Goal: Information Seeking & Learning: Compare options

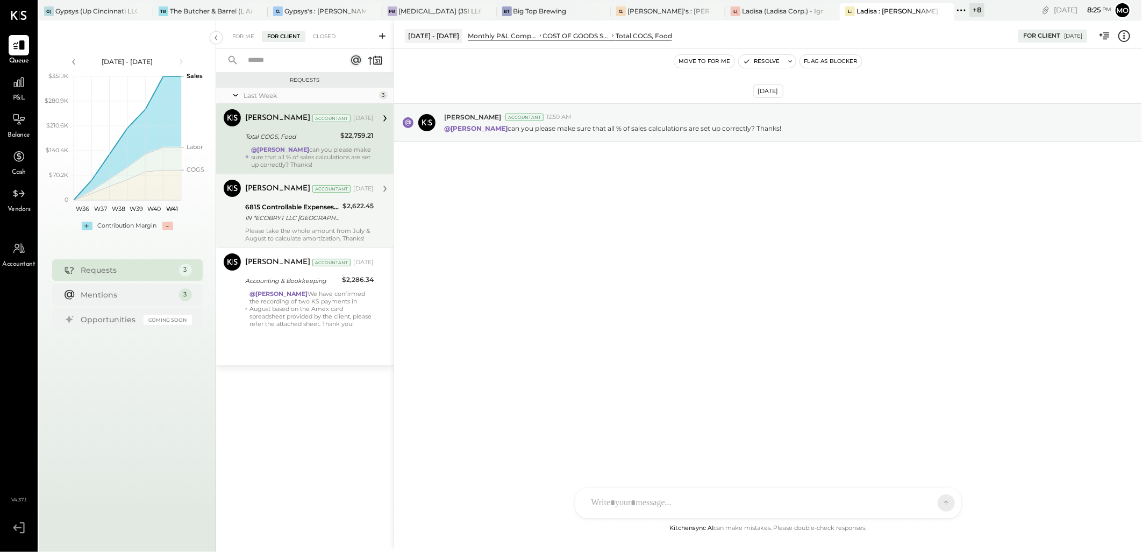
click at [337, 219] on div "IN *ECOBRYT LLC CINCINNATI OH" at bounding box center [292, 217] width 94 height 11
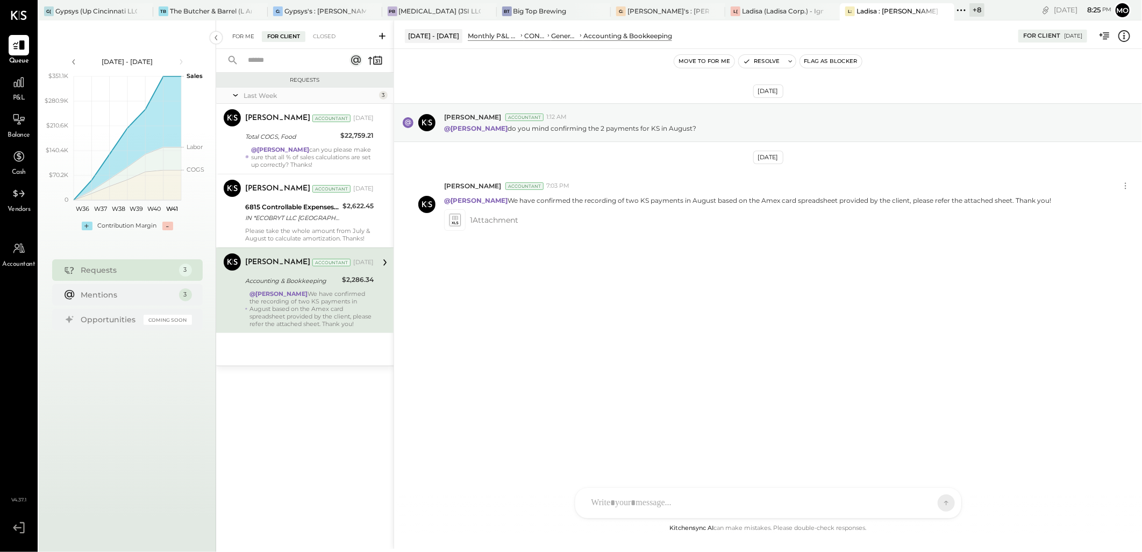
click at [248, 33] on div "For Me" at bounding box center [243, 36] width 33 height 11
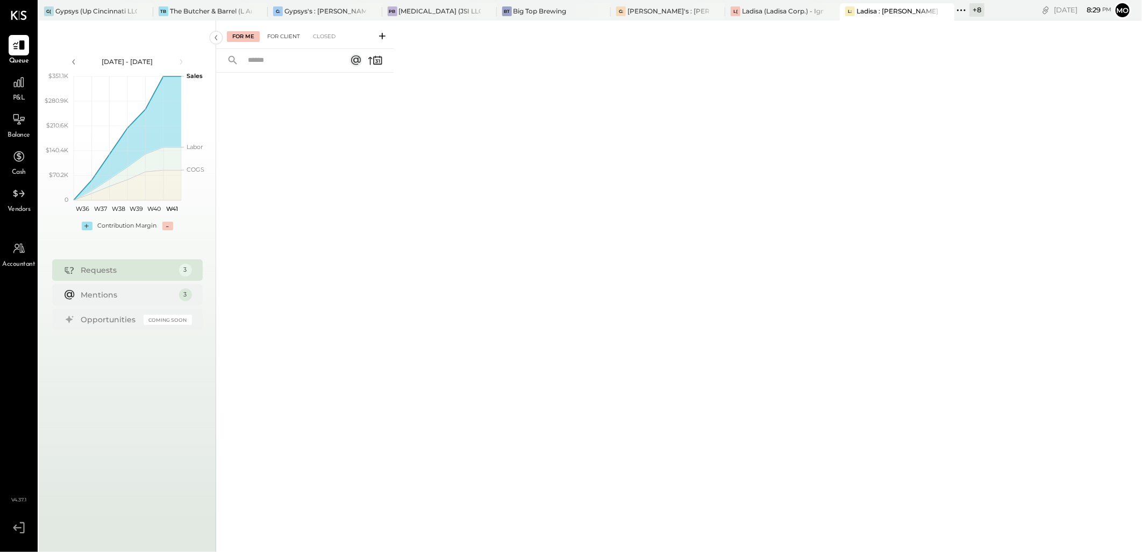
click at [264, 32] on div "For Client" at bounding box center [284, 36] width 44 height 11
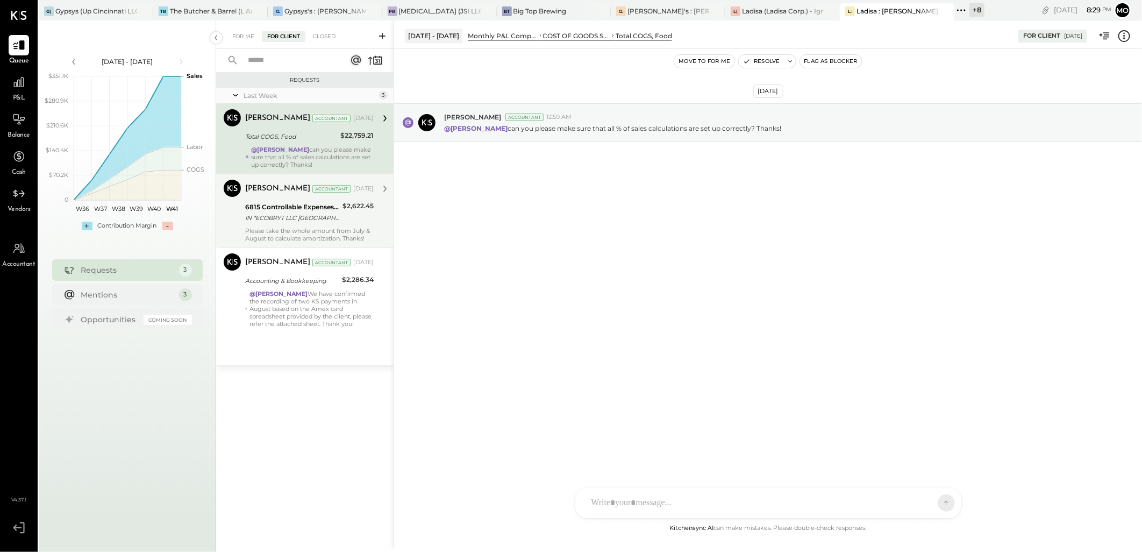
click at [339, 218] on div "IN *ECOBRYT LLC CINCINNATI OH" at bounding box center [292, 217] width 94 height 11
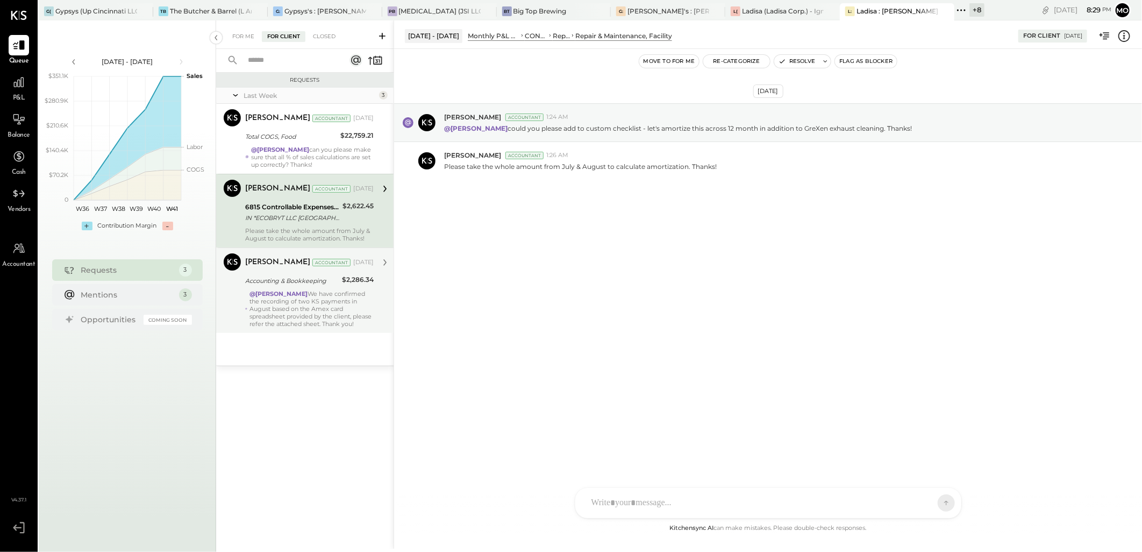
click at [340, 305] on div "@Margot Bloch We have confirmed the recording of two KS payments in August base…" at bounding box center [312, 309] width 124 height 38
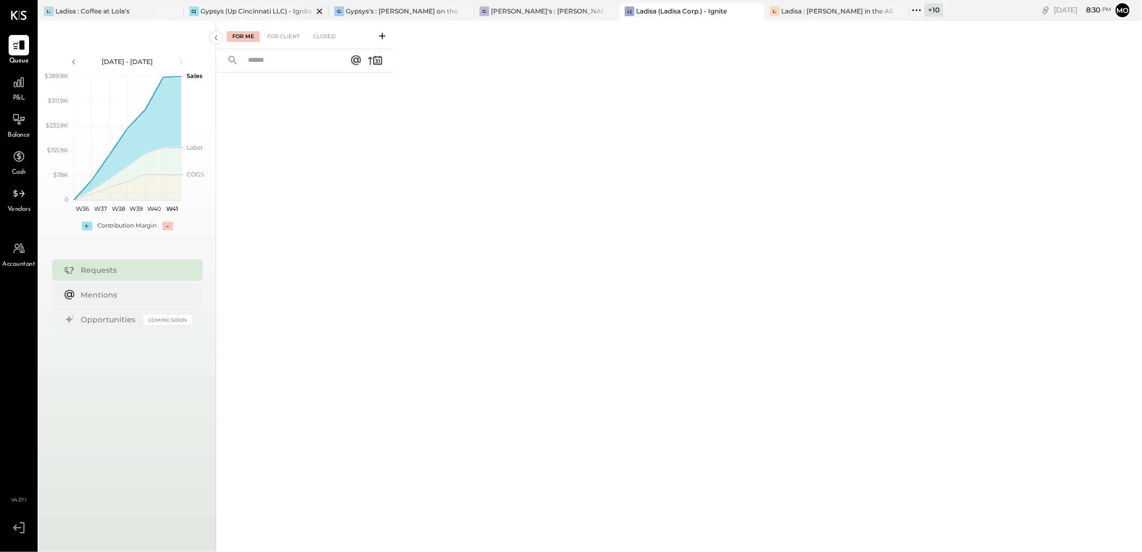
click at [202, 13] on div "Gypsys (Up Cincinnati LLC) - Ignite" at bounding box center [256, 10] width 111 height 9
click at [11, 95] on div "P&L" at bounding box center [19, 87] width 20 height 31
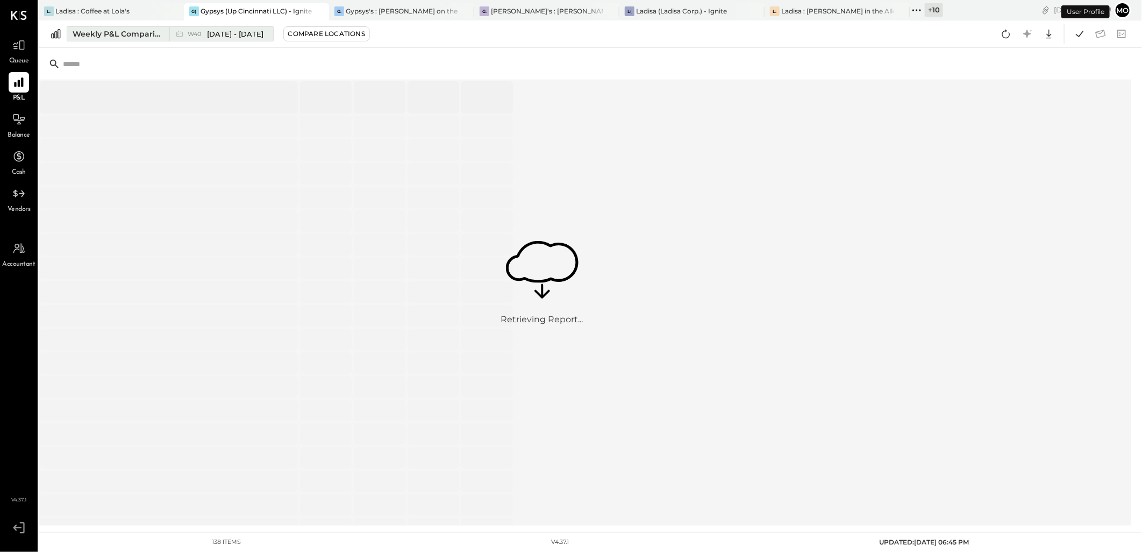
click at [139, 33] on div "Weekly P&L Comparison" at bounding box center [118, 34] width 90 height 11
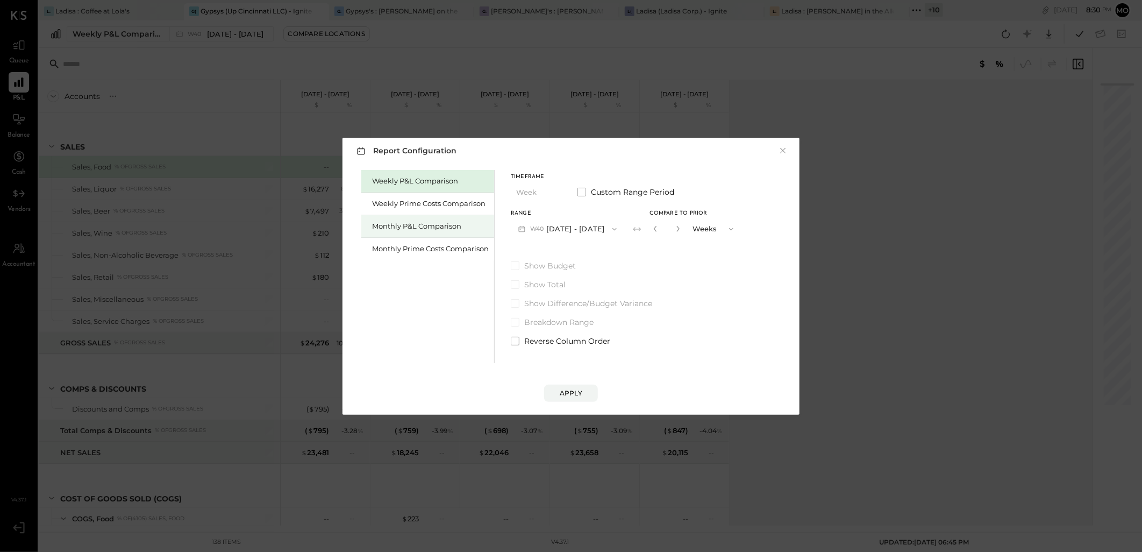
click at [431, 223] on div "Monthly P&L Comparison" at bounding box center [430, 226] width 117 height 10
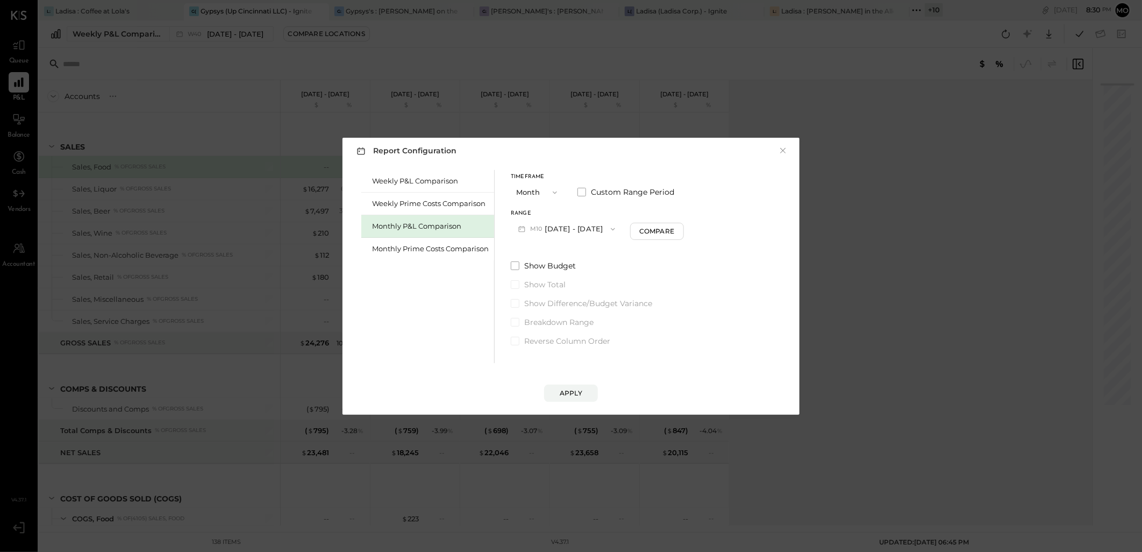
click at [595, 229] on button "M10 Oct 1 - 31, 2025" at bounding box center [567, 229] width 112 height 20
click at [588, 253] on div "M09 Sep 1 - 30, 2025" at bounding box center [572, 253] width 123 height 23
click at [597, 226] on button "M09 Sep 1 - 30, 2025" at bounding box center [567, 229] width 113 height 20
click at [601, 251] on div "M09 Sep 1 - 30, 2025" at bounding box center [572, 253] width 123 height 23
click at [660, 221] on div "Range M09 Sep 1 - 30, 2025 Compare" at bounding box center [598, 225] width 175 height 28
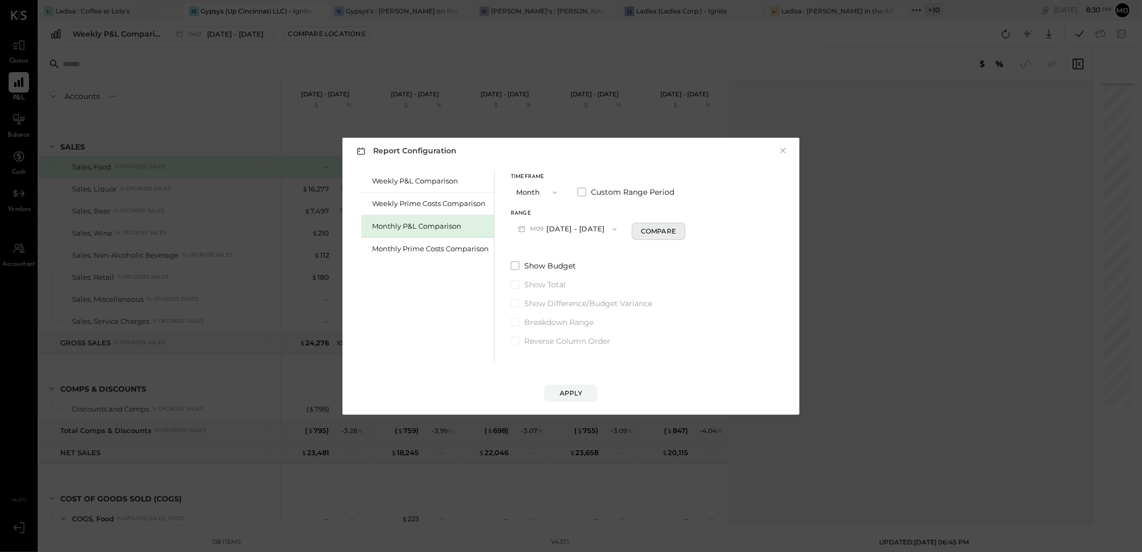
click at [647, 234] on div "Compare" at bounding box center [658, 230] width 35 height 9
click at [675, 229] on icon "button" at bounding box center [678, 228] width 6 height 6
type input "*"
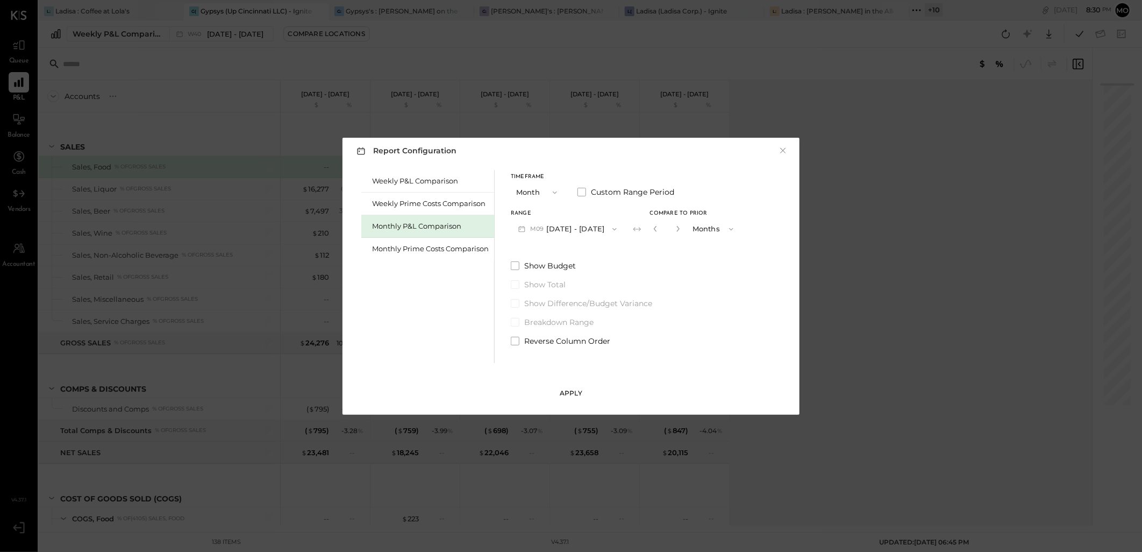
click at [565, 397] on div "Apply" at bounding box center [571, 392] width 23 height 9
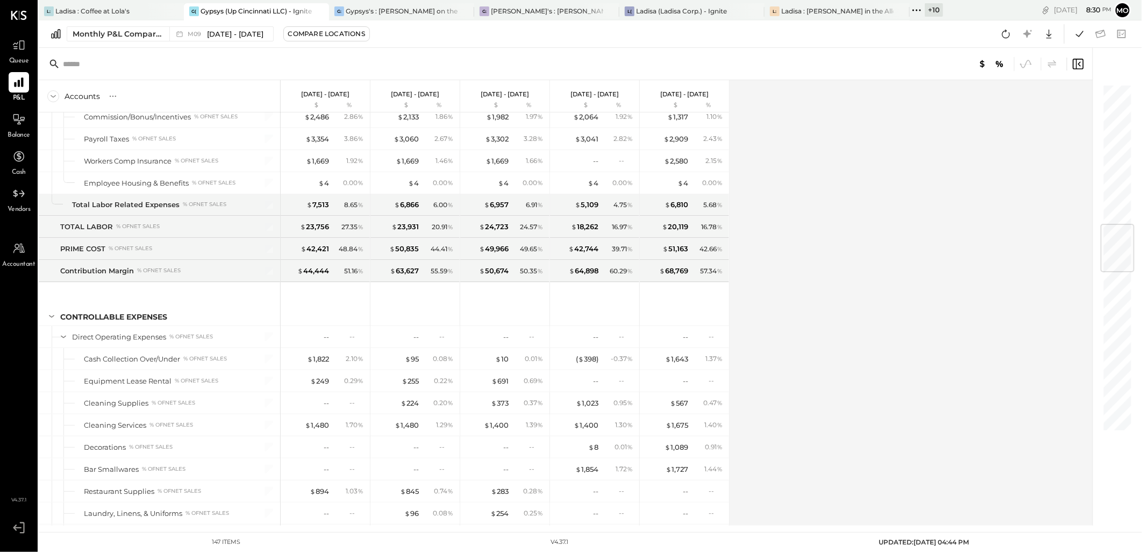
scroll to position [1635, 0]
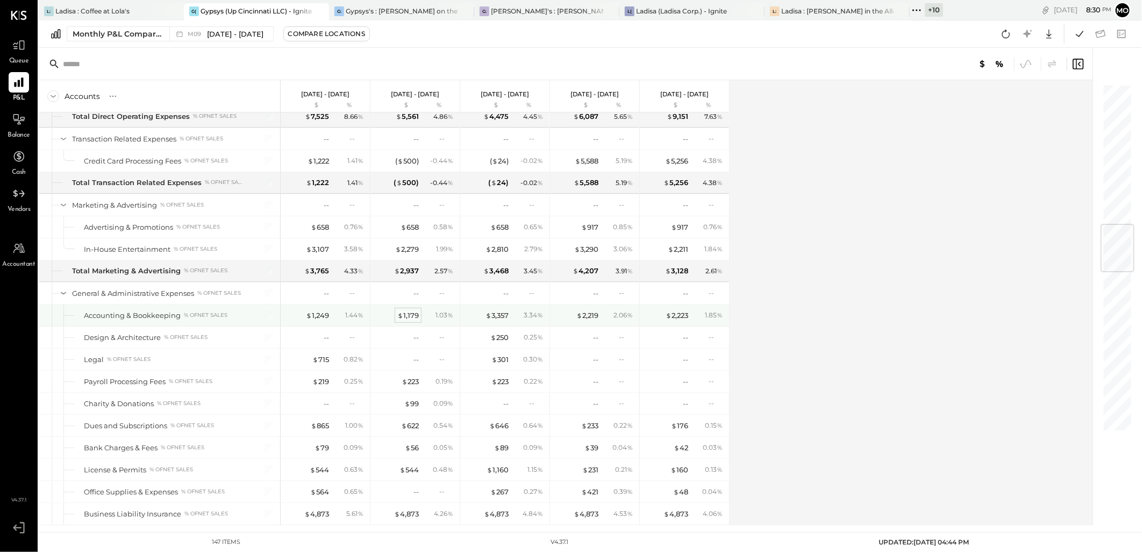
click at [411, 321] on div "$ 1,179" at bounding box center [408, 315] width 22 height 10
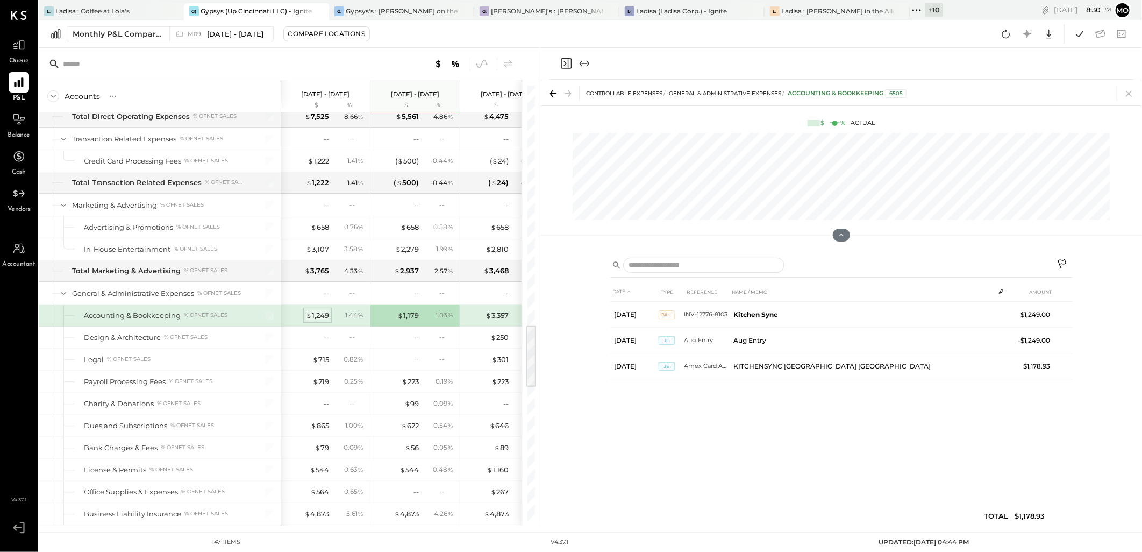
click at [325, 317] on div "$ 1,249" at bounding box center [317, 315] width 23 height 10
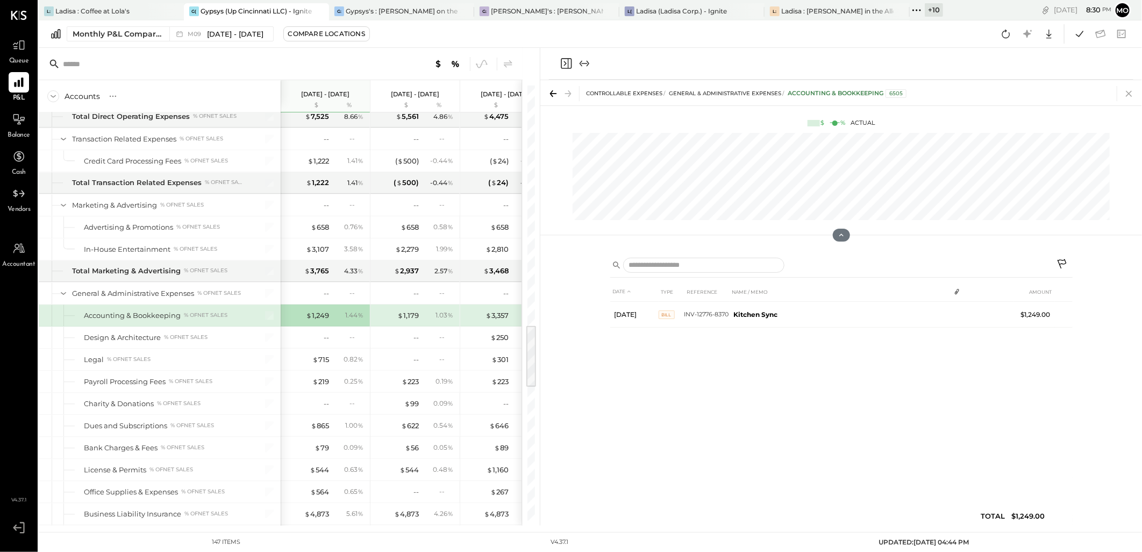
click at [1130, 94] on icon at bounding box center [1129, 94] width 6 height 6
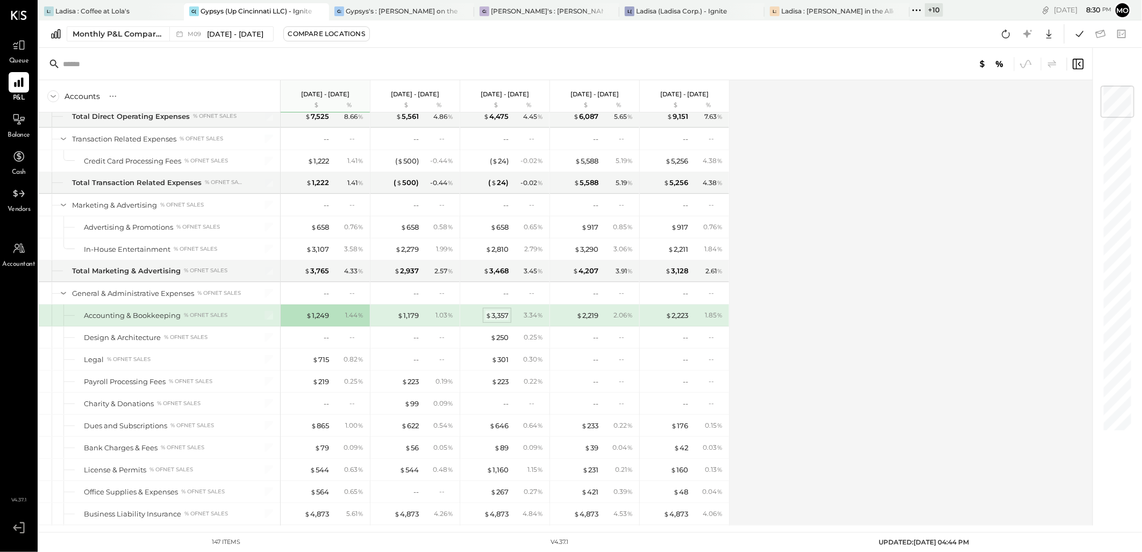
click at [506, 316] on div "$ 3,357" at bounding box center [497, 315] width 23 height 10
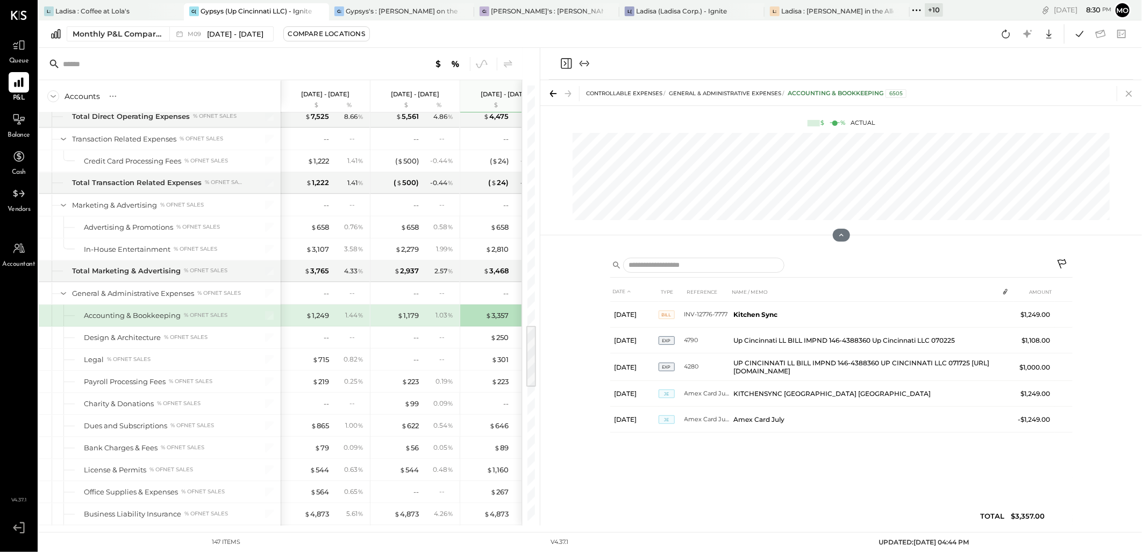
click at [1126, 95] on icon at bounding box center [1129, 93] width 15 height 15
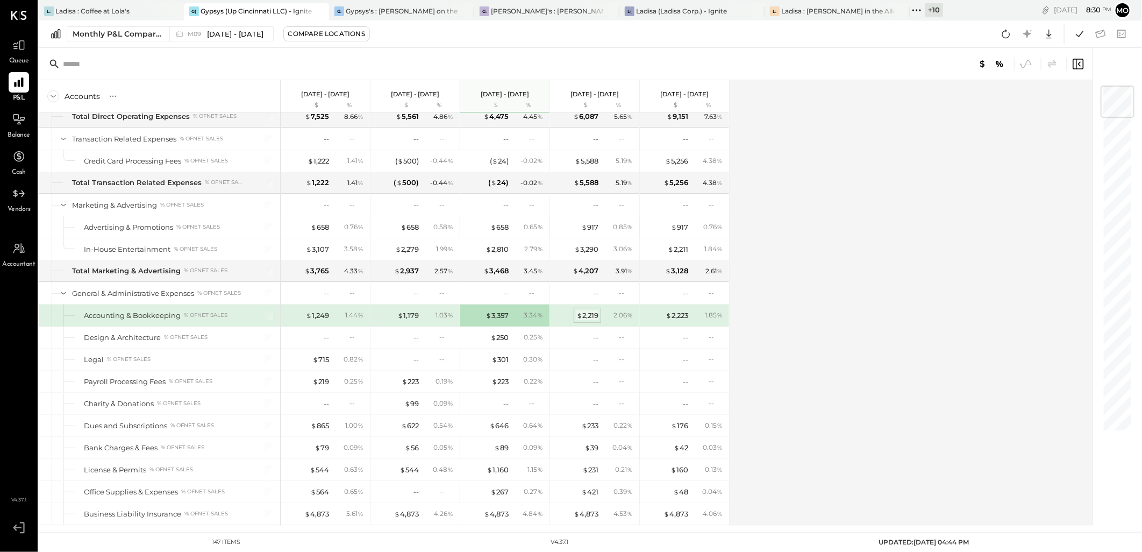
click at [590, 315] on div "$ 2,219" at bounding box center [588, 315] width 22 height 10
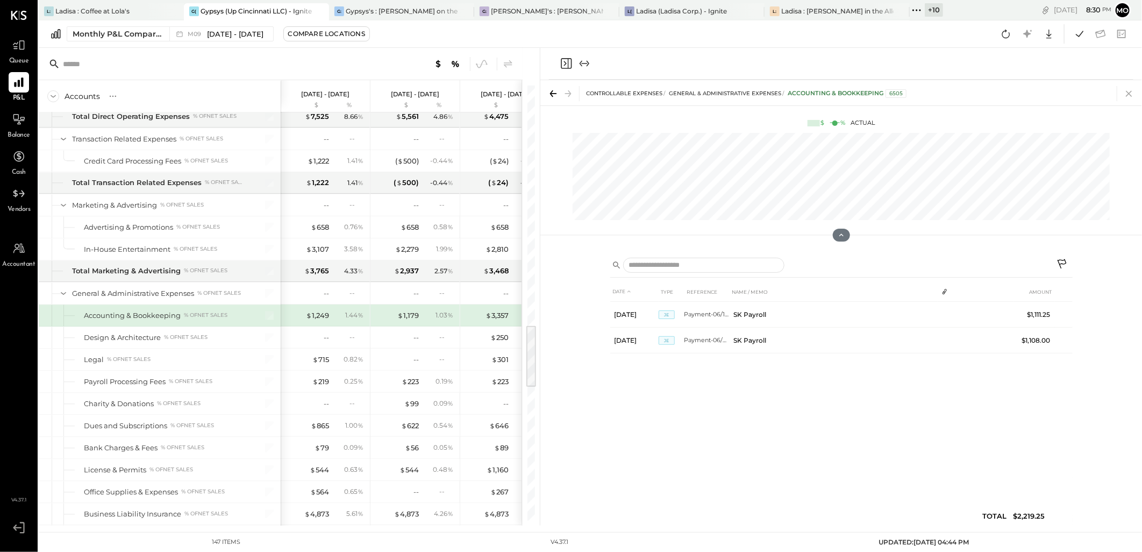
click at [1128, 92] on icon at bounding box center [1129, 94] width 6 height 6
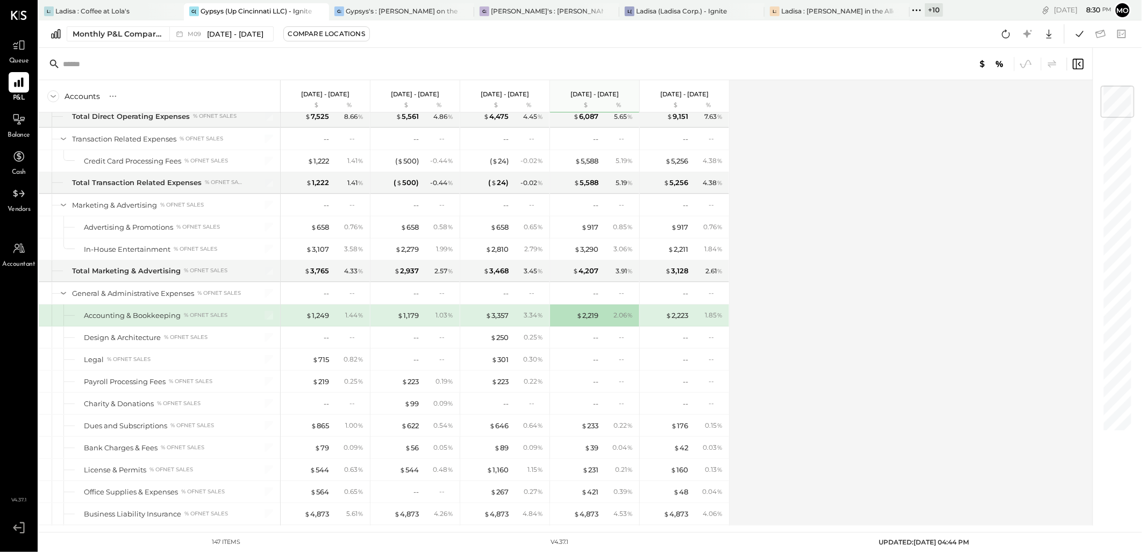
click at [885, 183] on div "Accounts S % GL Sep 1 - 30, 2025 $ % Aug 1 - 31, 2025 $ % Jul 1 - 31, 2025 $ % …" at bounding box center [567, 302] width 1056 height 445
click at [837, 179] on div "Accounts S % GL Sep 1 - 30, 2025 $ % Aug 1 - 31, 2025 $ % Jul 1 - 31, 2025 $ % …" at bounding box center [567, 302] width 1056 height 445
click at [910, 11] on icon at bounding box center [917, 10] width 14 height 14
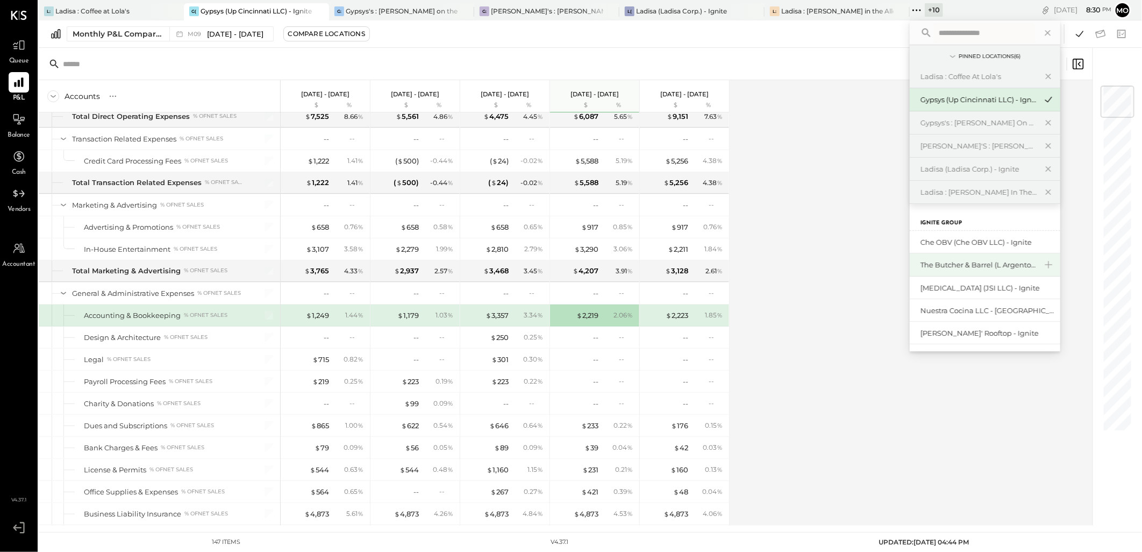
click at [955, 267] on div "The Butcher & Barrel (L Argento LLC) - [GEOGRAPHIC_DATA]" at bounding box center [979, 265] width 116 height 10
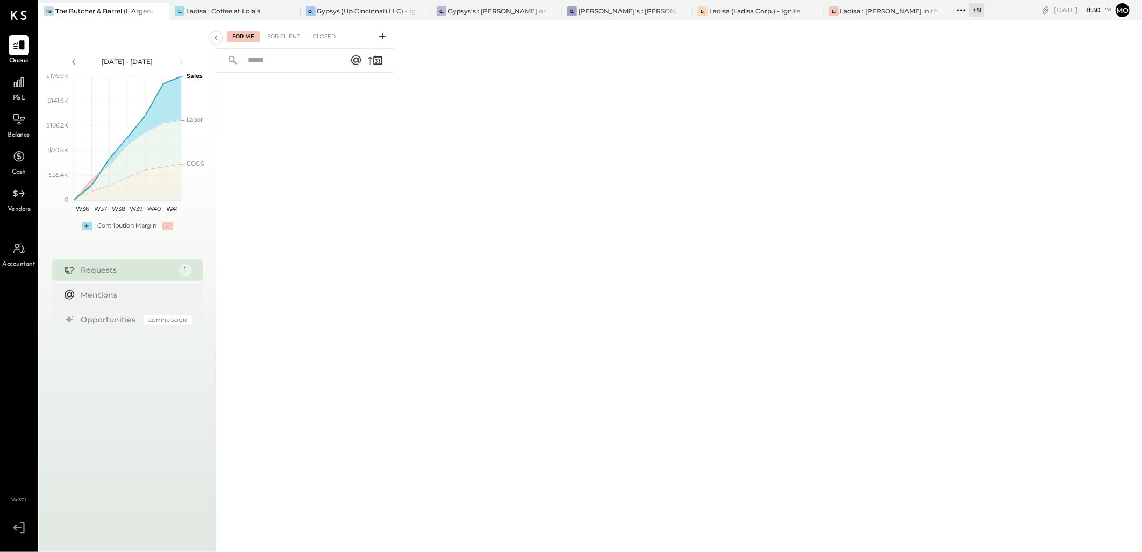
click at [286, 43] on div "For Me For Client Closed" at bounding box center [304, 34] width 177 height 29
click at [283, 38] on div "For Client" at bounding box center [284, 36] width 44 height 11
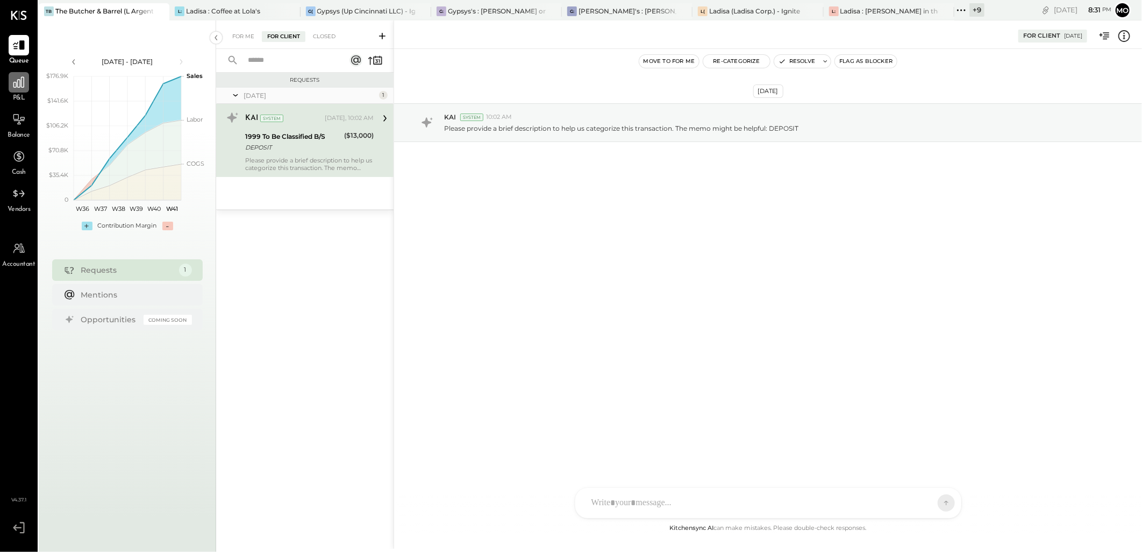
click at [13, 88] on icon at bounding box center [19, 82] width 14 height 14
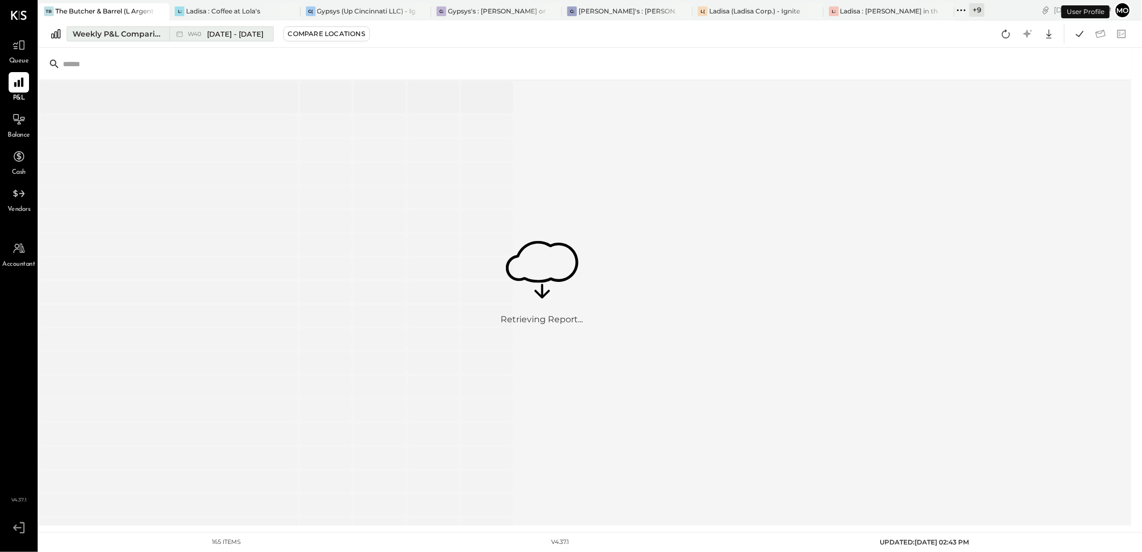
click at [122, 33] on div "Weekly P&L Comparison" at bounding box center [118, 34] width 90 height 11
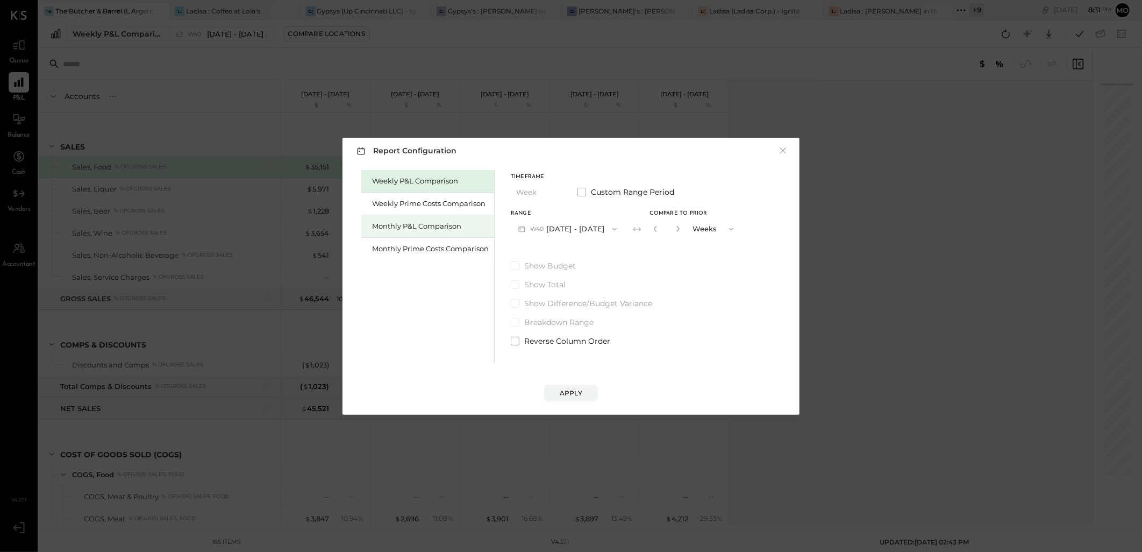
click at [409, 229] on div "Monthly P&L Comparison" at bounding box center [430, 226] width 117 height 10
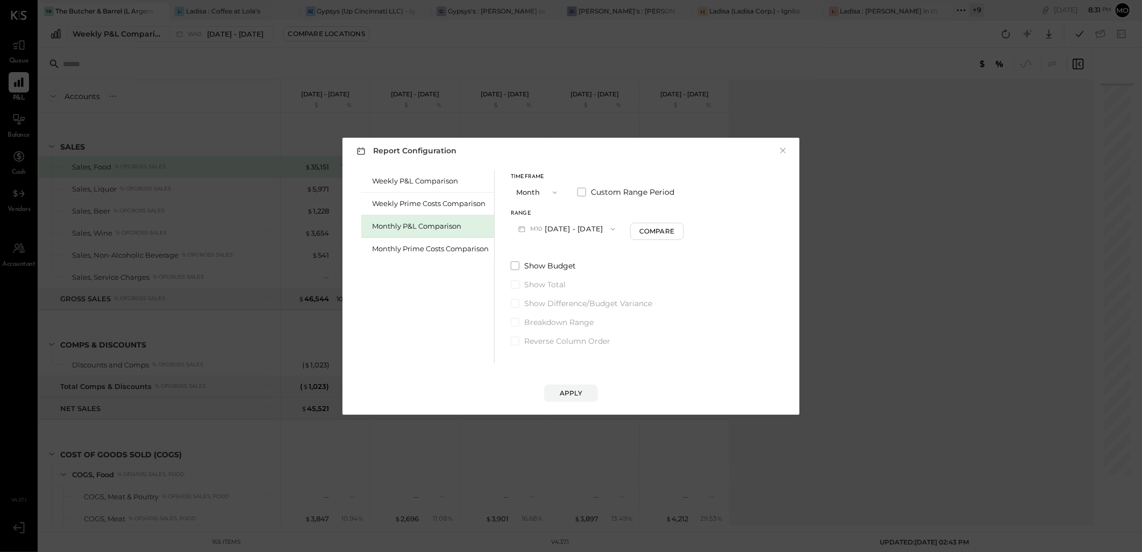
click at [588, 231] on button "M10 Oct 1 - 31, 2025" at bounding box center [567, 229] width 112 height 20
click at [581, 247] on div "M09 Sep 1 - 30, 2025" at bounding box center [572, 253] width 123 height 23
click at [611, 227] on icon "button" at bounding box center [614, 229] width 9 height 9
click at [571, 246] on div "M09 Sep 1 - 30, 2025" at bounding box center [572, 253] width 123 height 23
click at [649, 232] on div "Compare" at bounding box center [658, 230] width 35 height 9
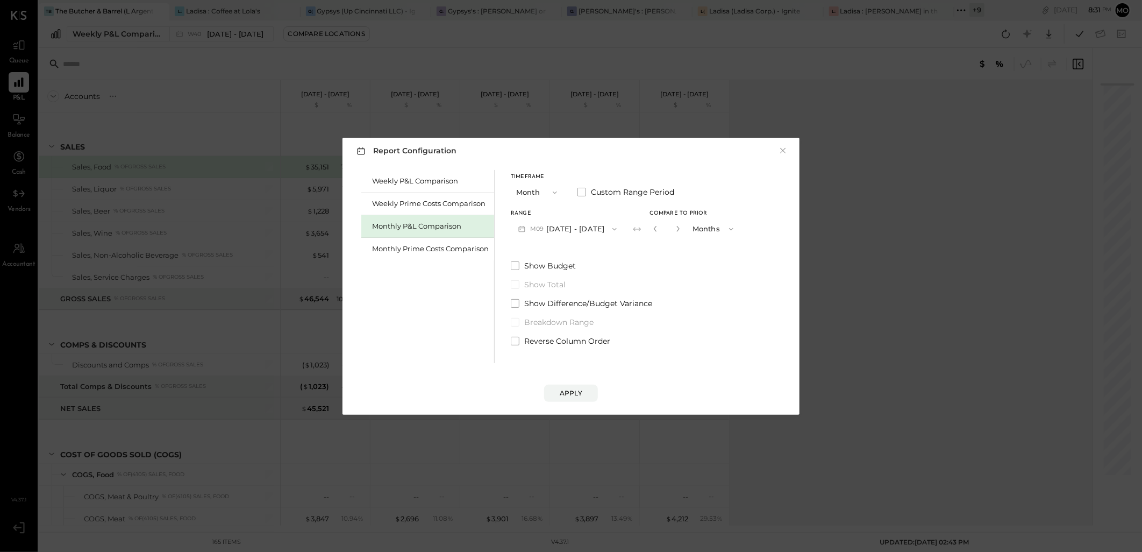
click at [670, 229] on input "*" at bounding box center [667, 229] width 14 height 18
click at [677, 228] on icon "button" at bounding box center [678, 229] width 3 height 6
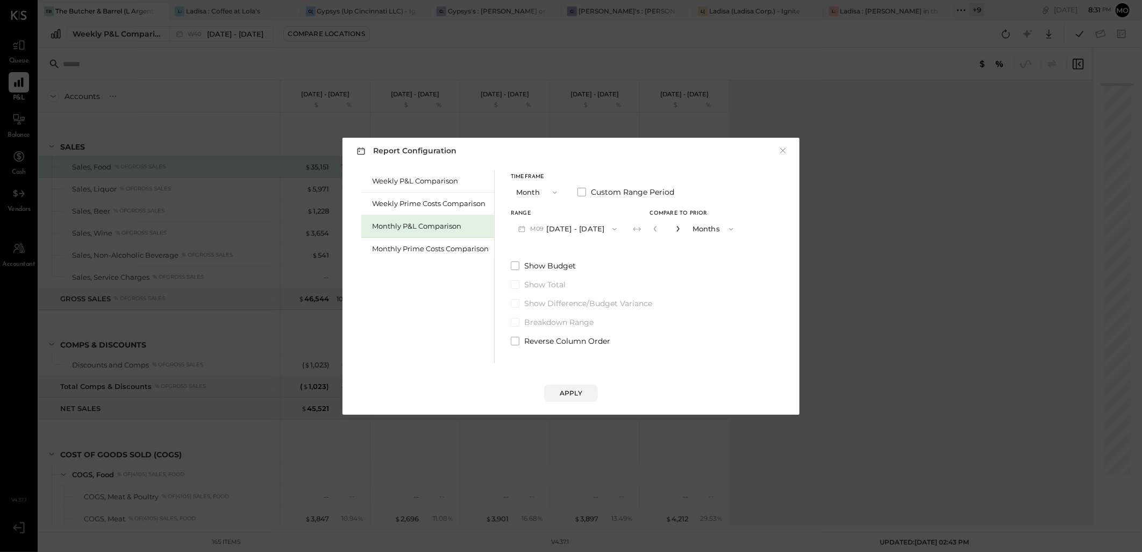
type input "*"
click at [566, 396] on div "Apply" at bounding box center [571, 392] width 23 height 9
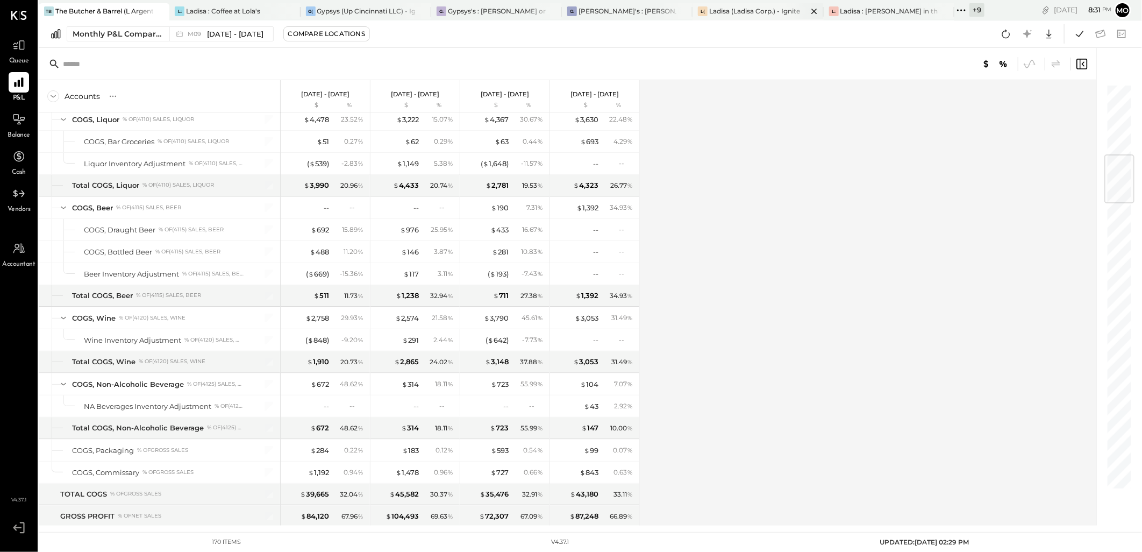
scroll to position [2055, 0]
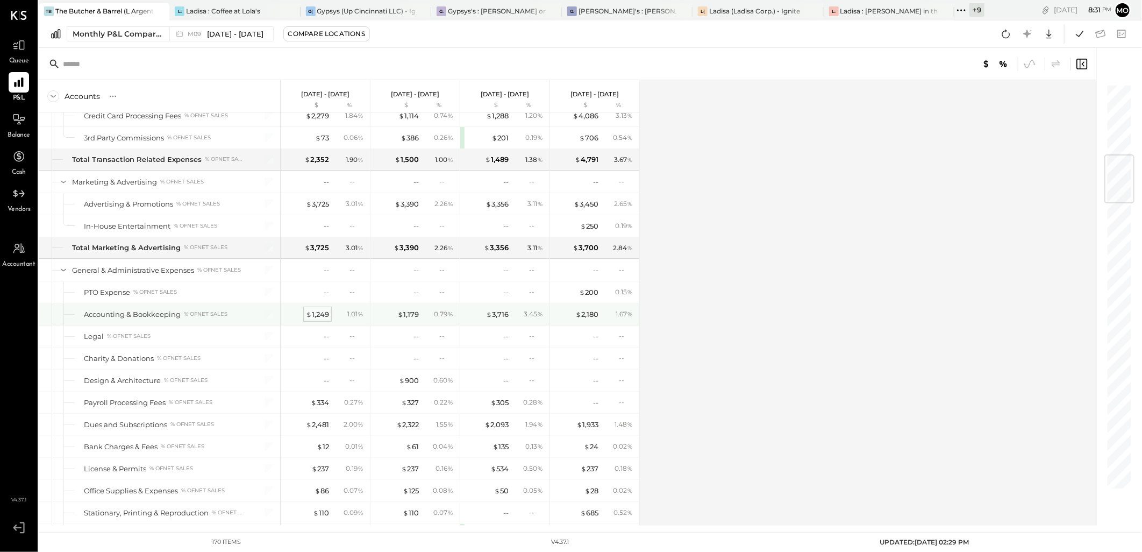
click at [325, 316] on div "$ 1,249" at bounding box center [317, 314] width 23 height 10
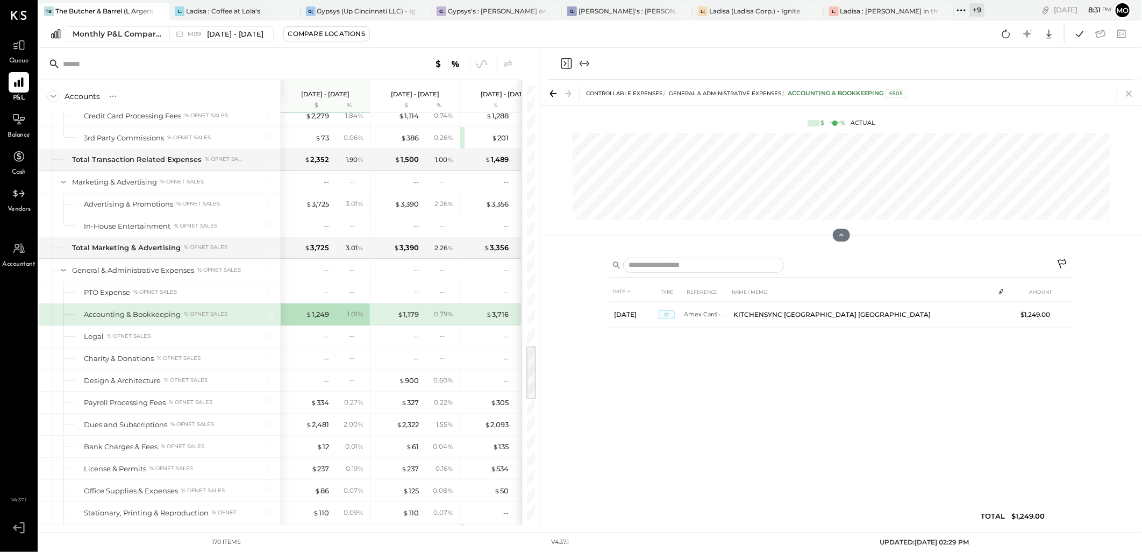
click at [1127, 91] on icon at bounding box center [1129, 94] width 6 height 6
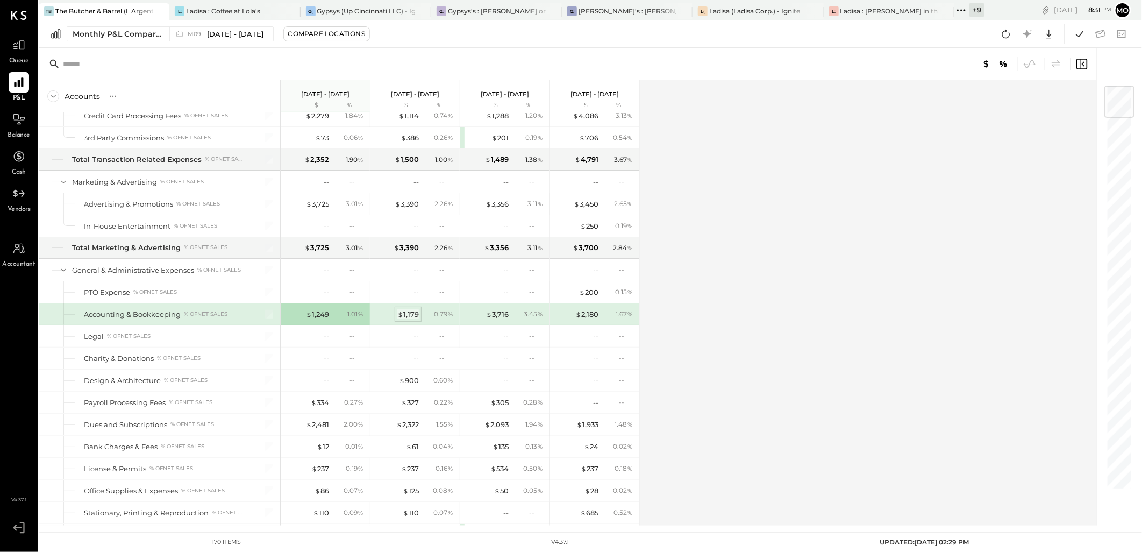
click at [409, 319] on div "$ 1,179" at bounding box center [408, 314] width 22 height 10
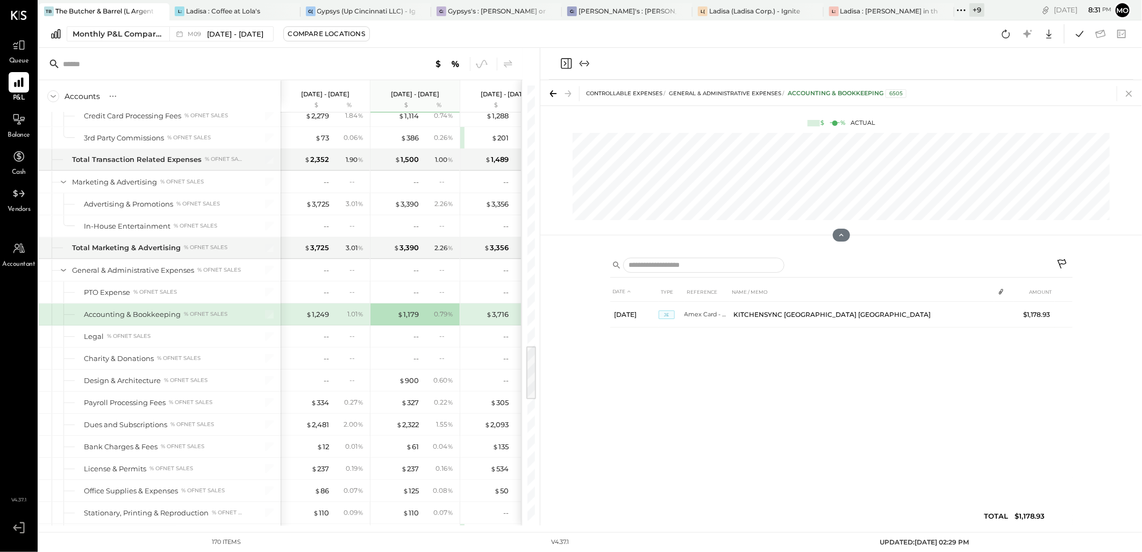
click at [1126, 92] on icon at bounding box center [1129, 93] width 15 height 15
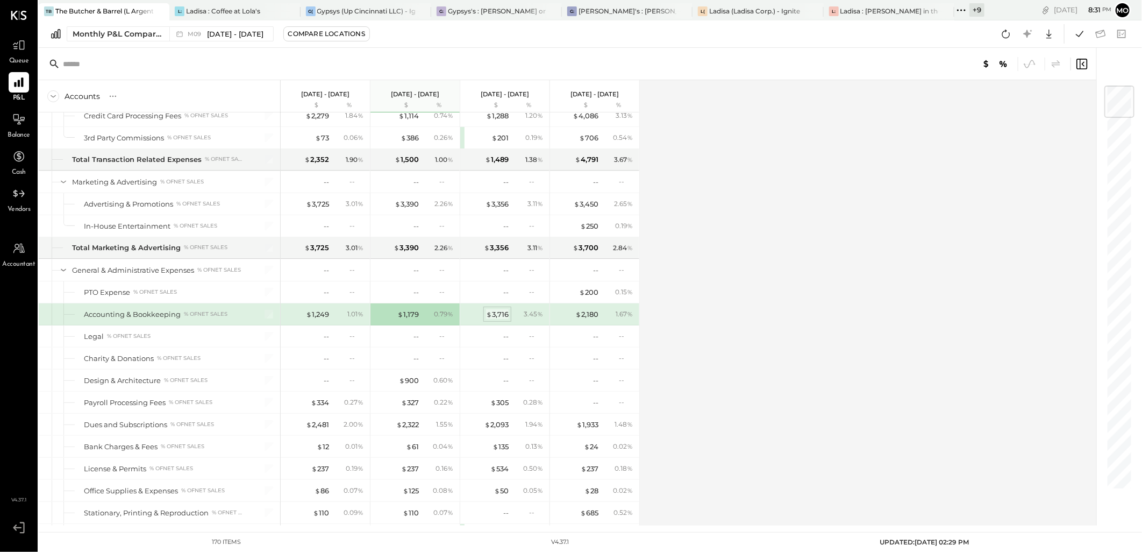
click at [503, 319] on div "$ 3,716" at bounding box center [497, 314] width 23 height 10
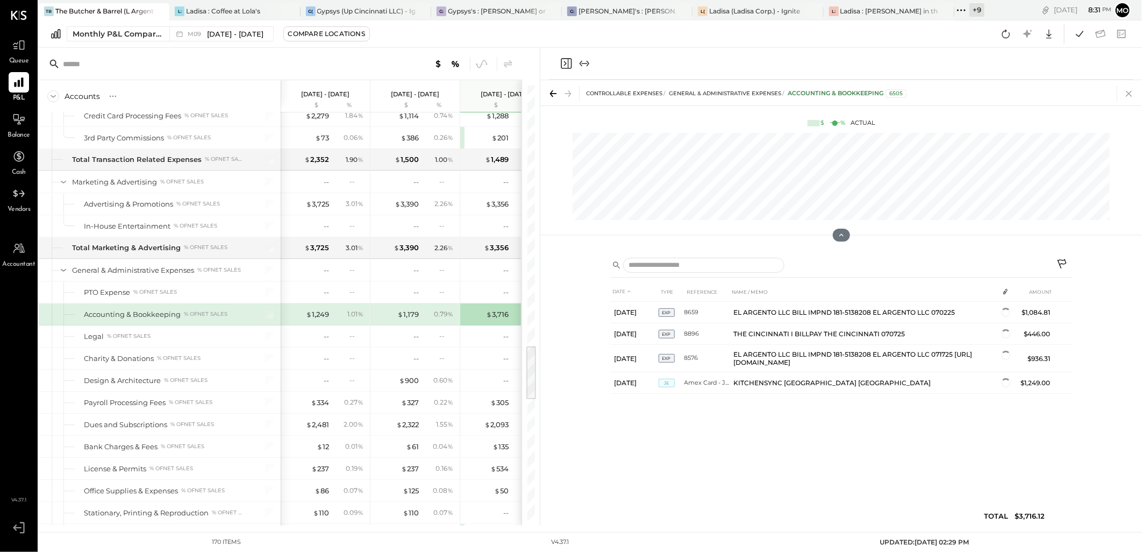
click at [1131, 92] on icon at bounding box center [1129, 93] width 15 height 15
